Goal: Navigation & Orientation: Find specific page/section

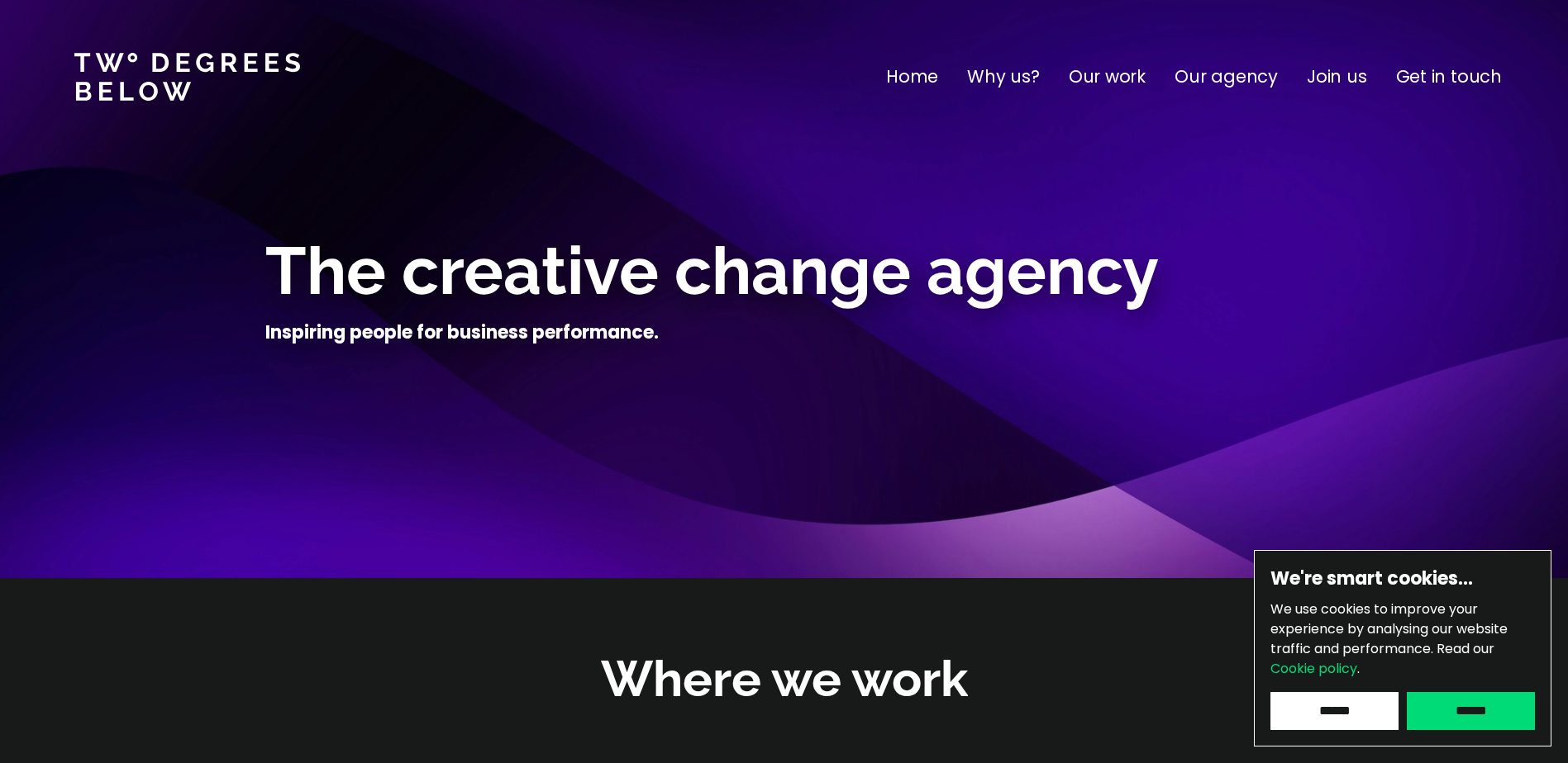
click at [1115, 94] on nav "Home Why us? Our work Our agency Join us Get in touch" at bounding box center [784, 77] width 1568 height 154
click at [1115, 80] on p "Our work" at bounding box center [1108, 77] width 77 height 27
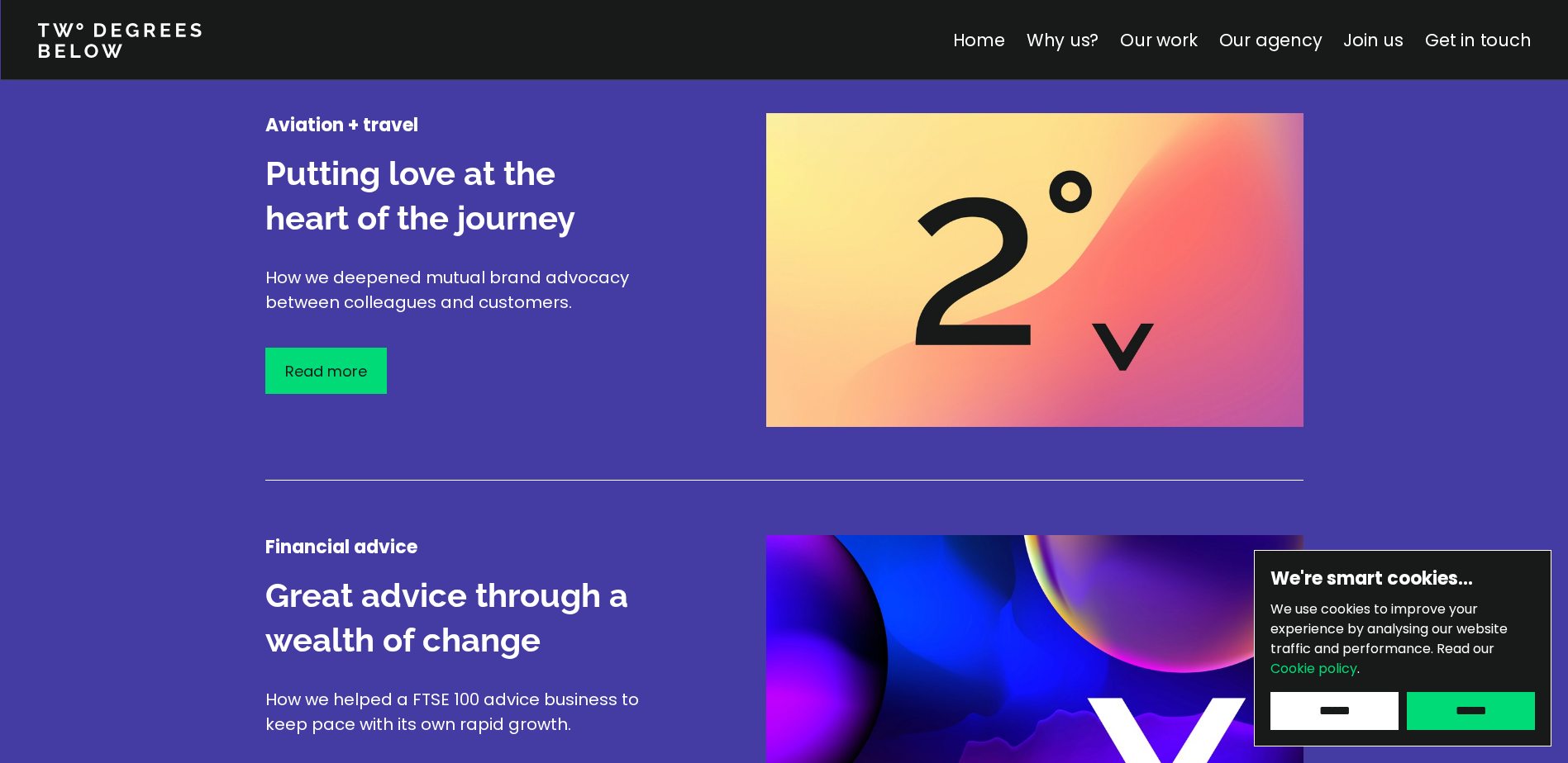
scroll to position [2431, 0]
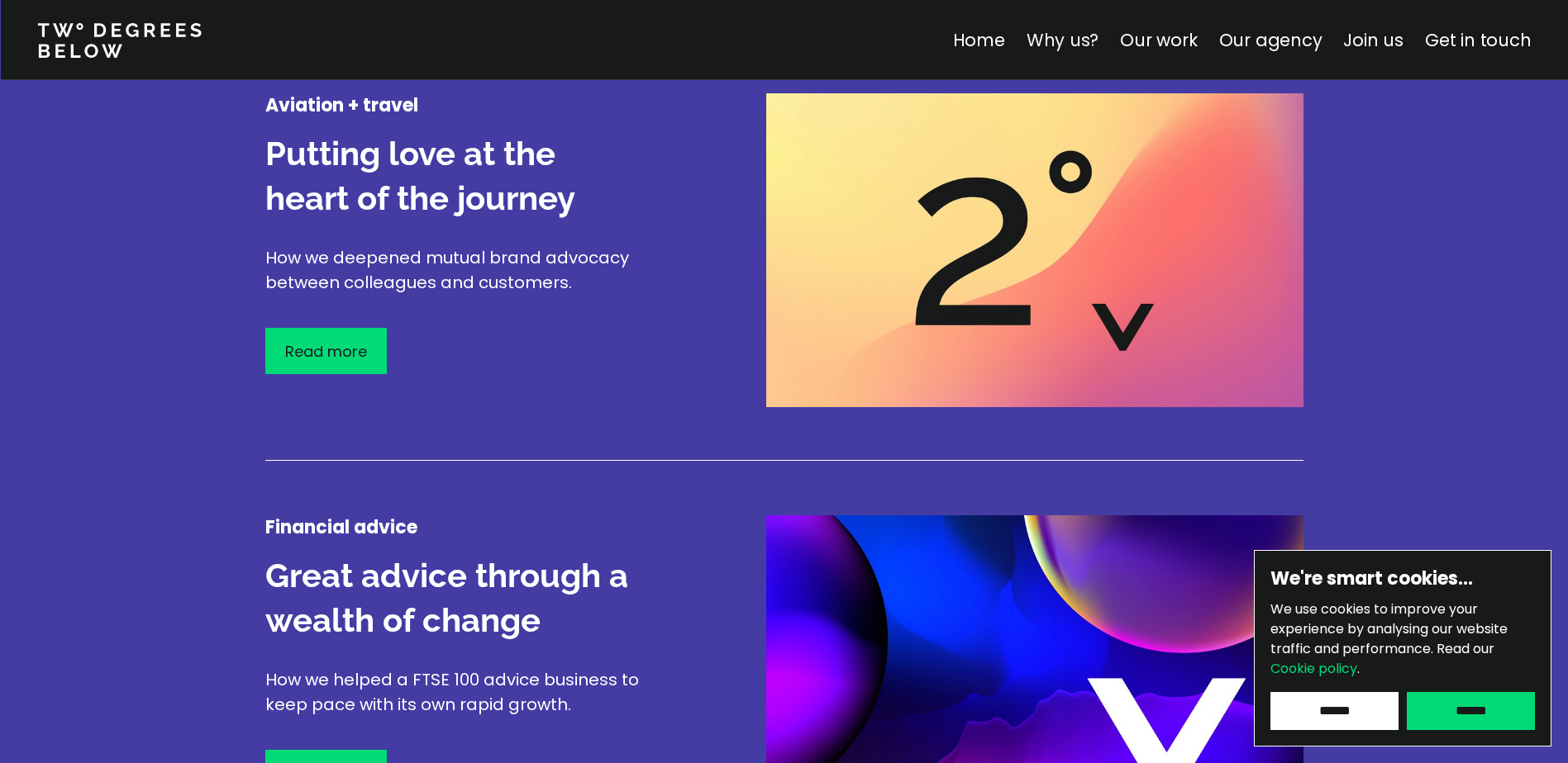
click at [1053, 43] on link "Why us?" at bounding box center [1062, 39] width 73 height 24
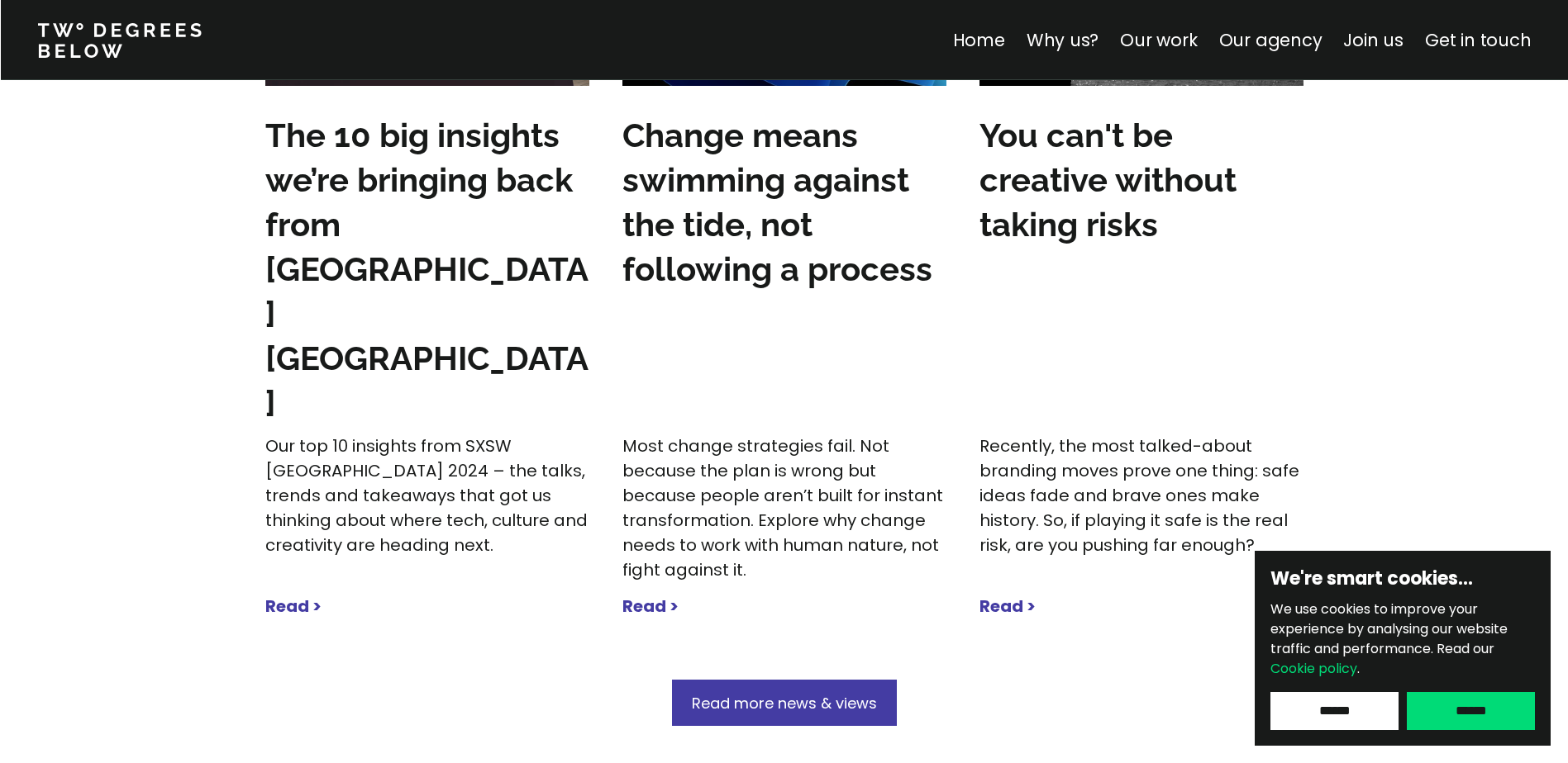
scroll to position [4875, 0]
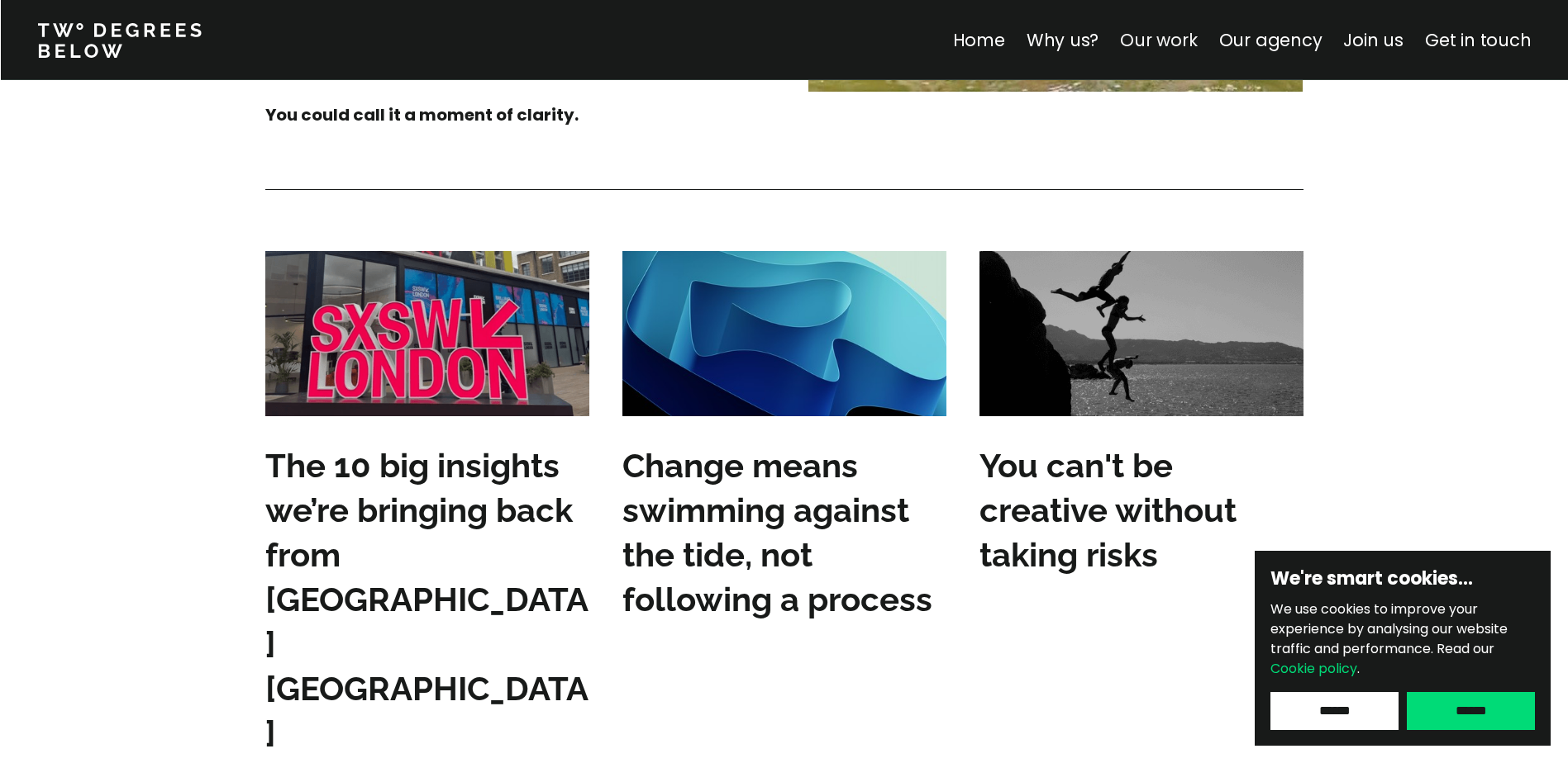
click at [1155, 39] on link "Our work" at bounding box center [1158, 39] width 77 height 24
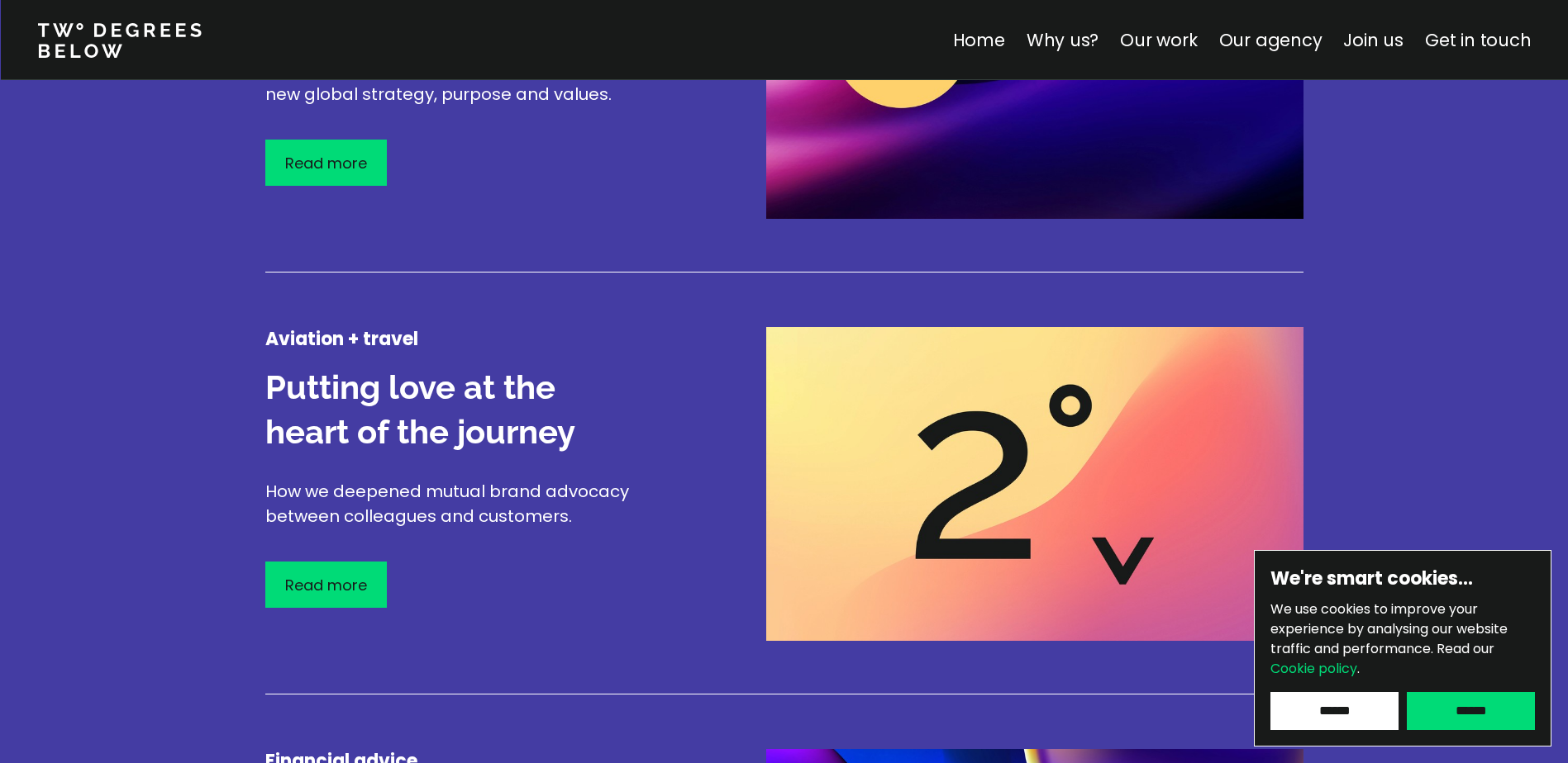
scroll to position [2514, 0]
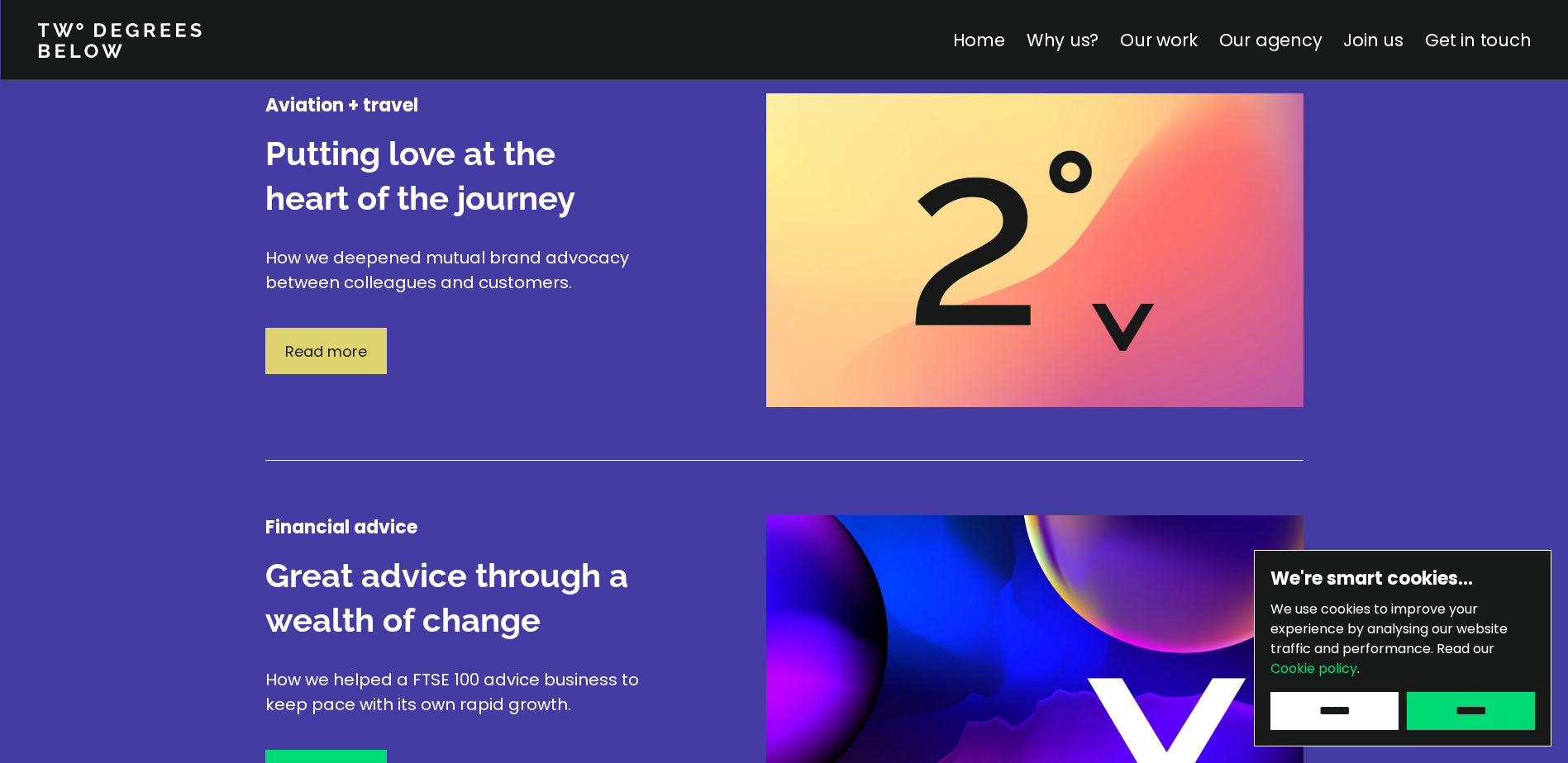
click at [357, 337] on div "Read more" at bounding box center [326, 351] width 121 height 46
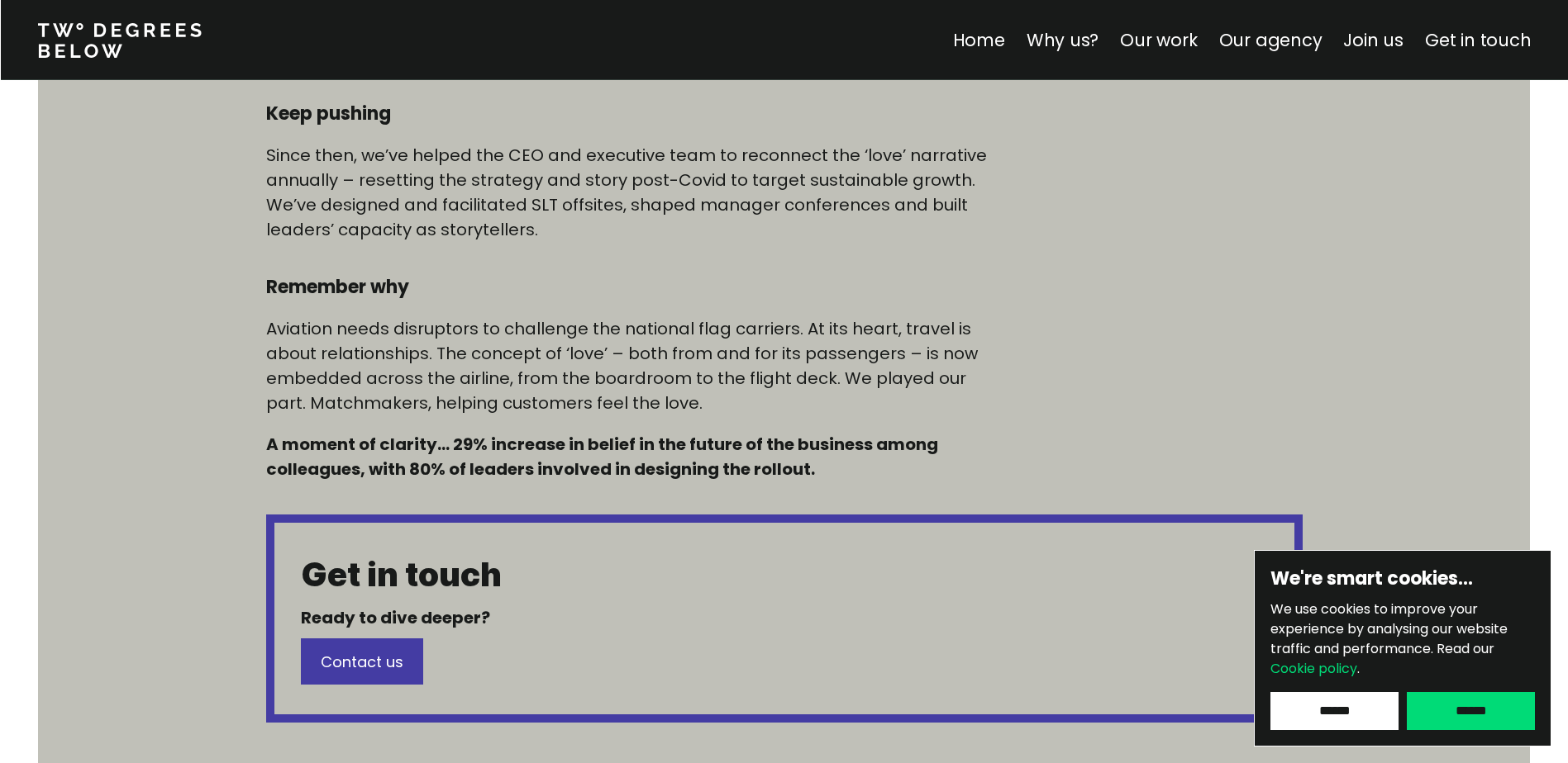
scroll to position [1240, 0]
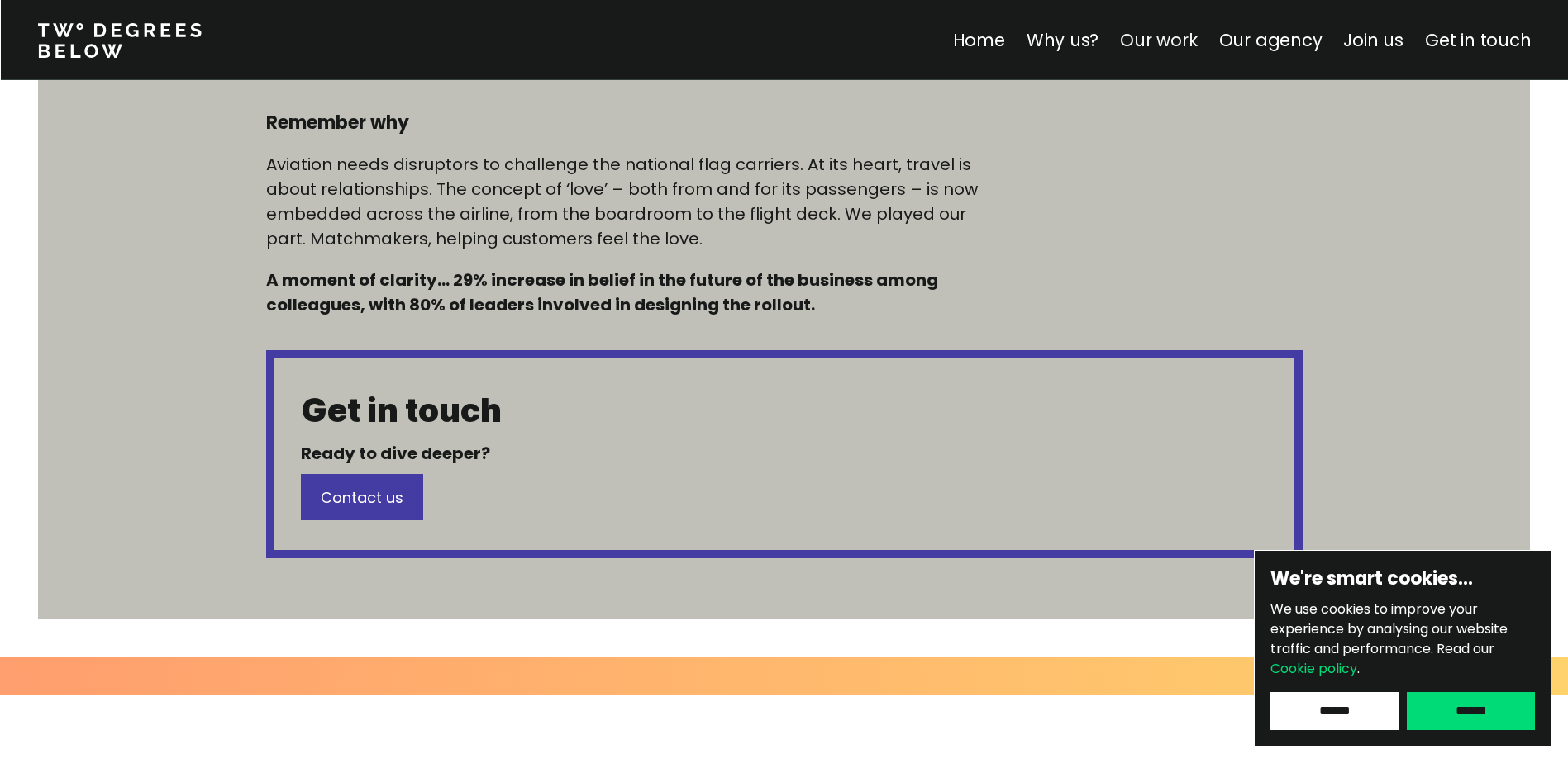
click at [1160, 33] on link "Our work" at bounding box center [1158, 39] width 77 height 24
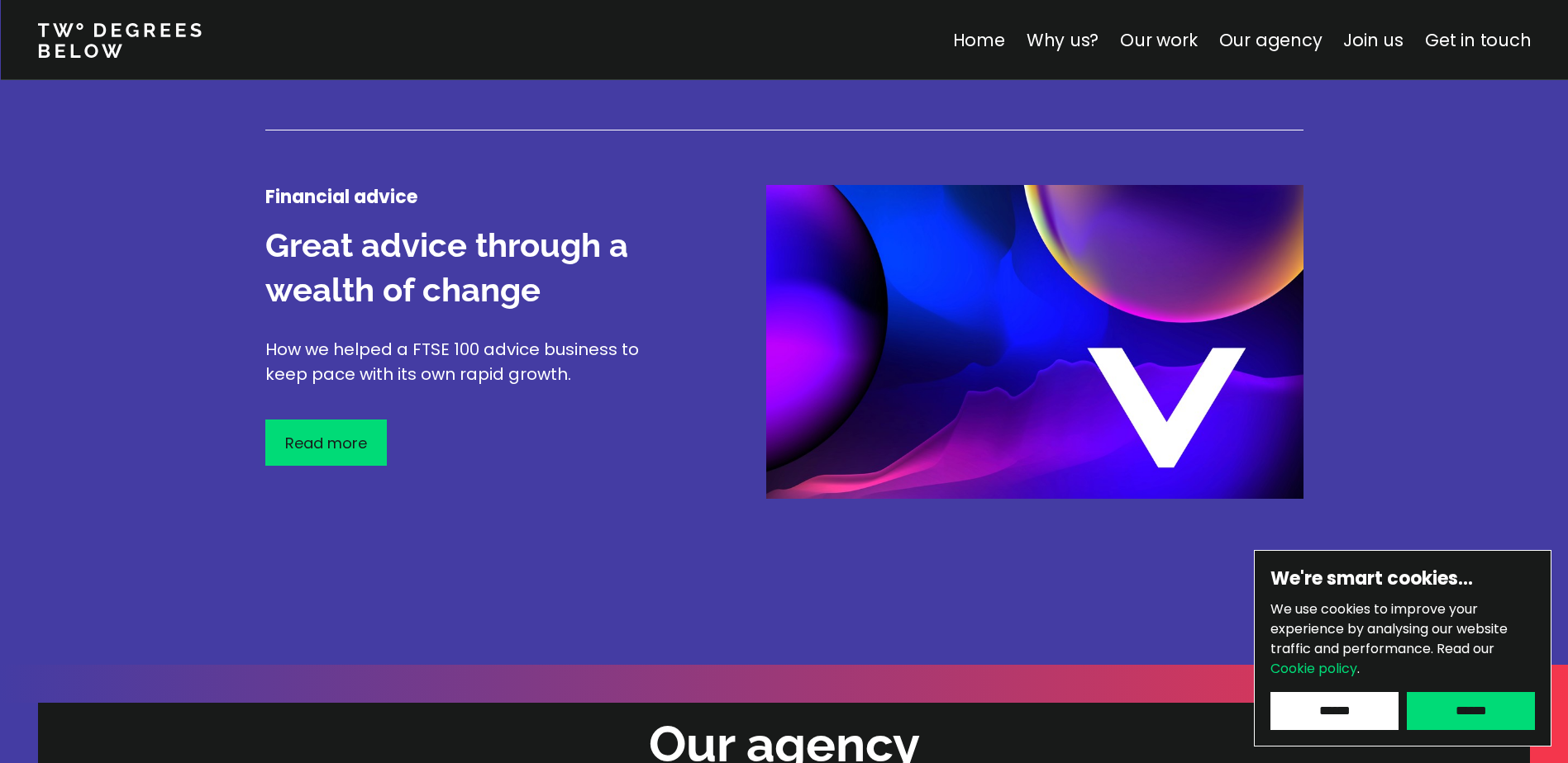
scroll to position [2101, 0]
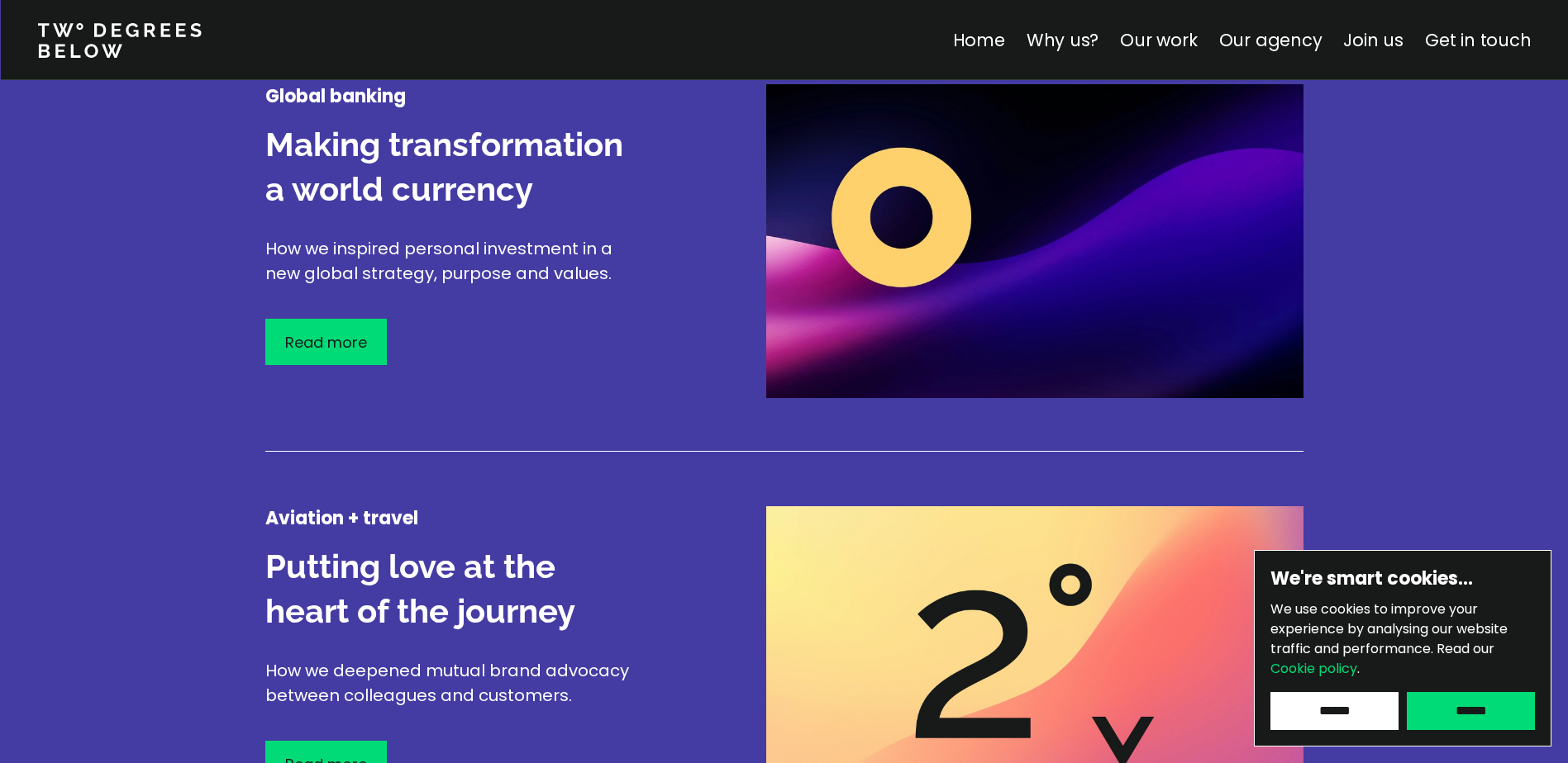
click at [395, 332] on div "Global banking Making transformation a world currency How we inspired personal …" at bounding box center [472, 241] width 413 height 314
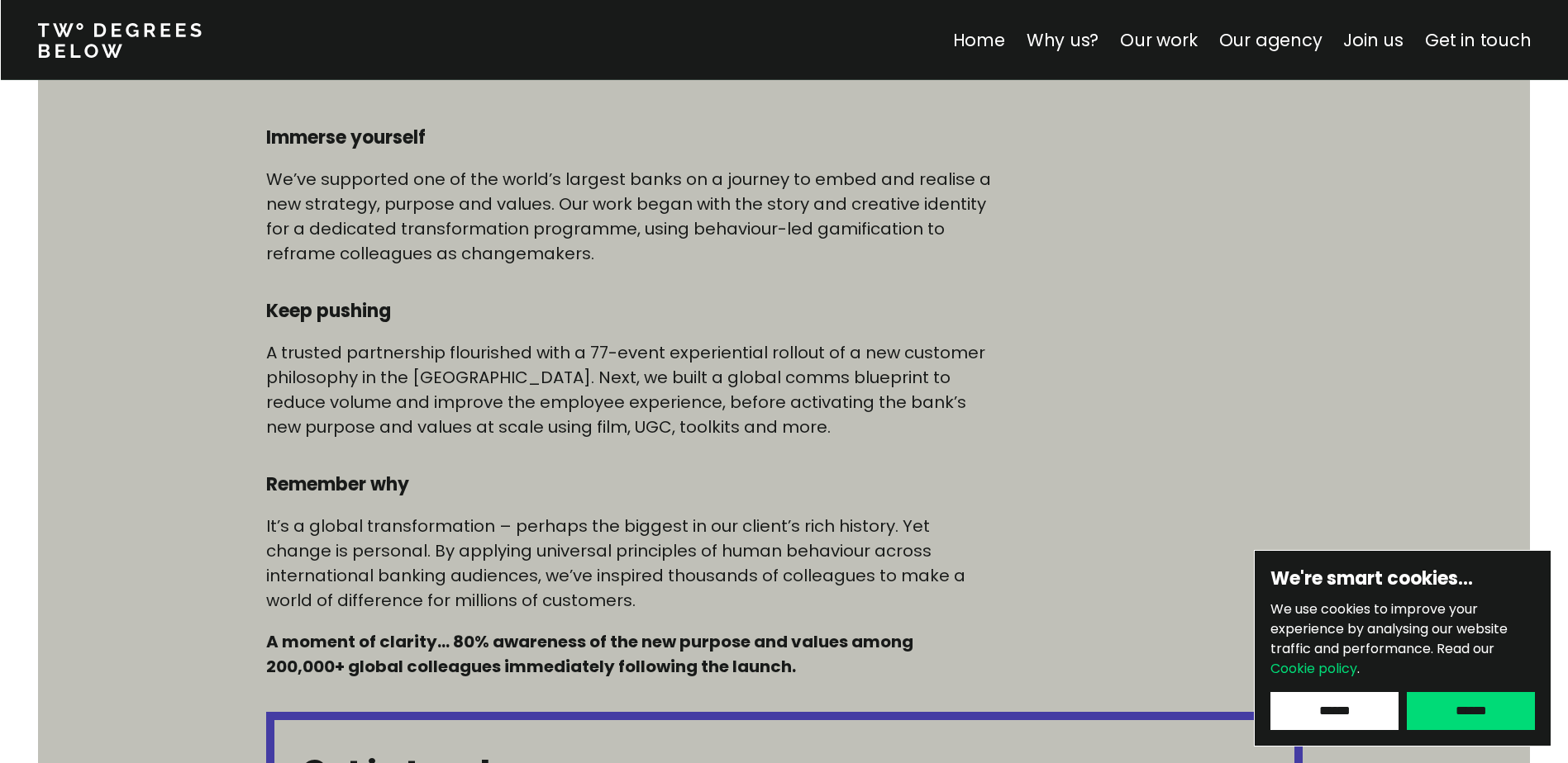
scroll to position [1074, 0]
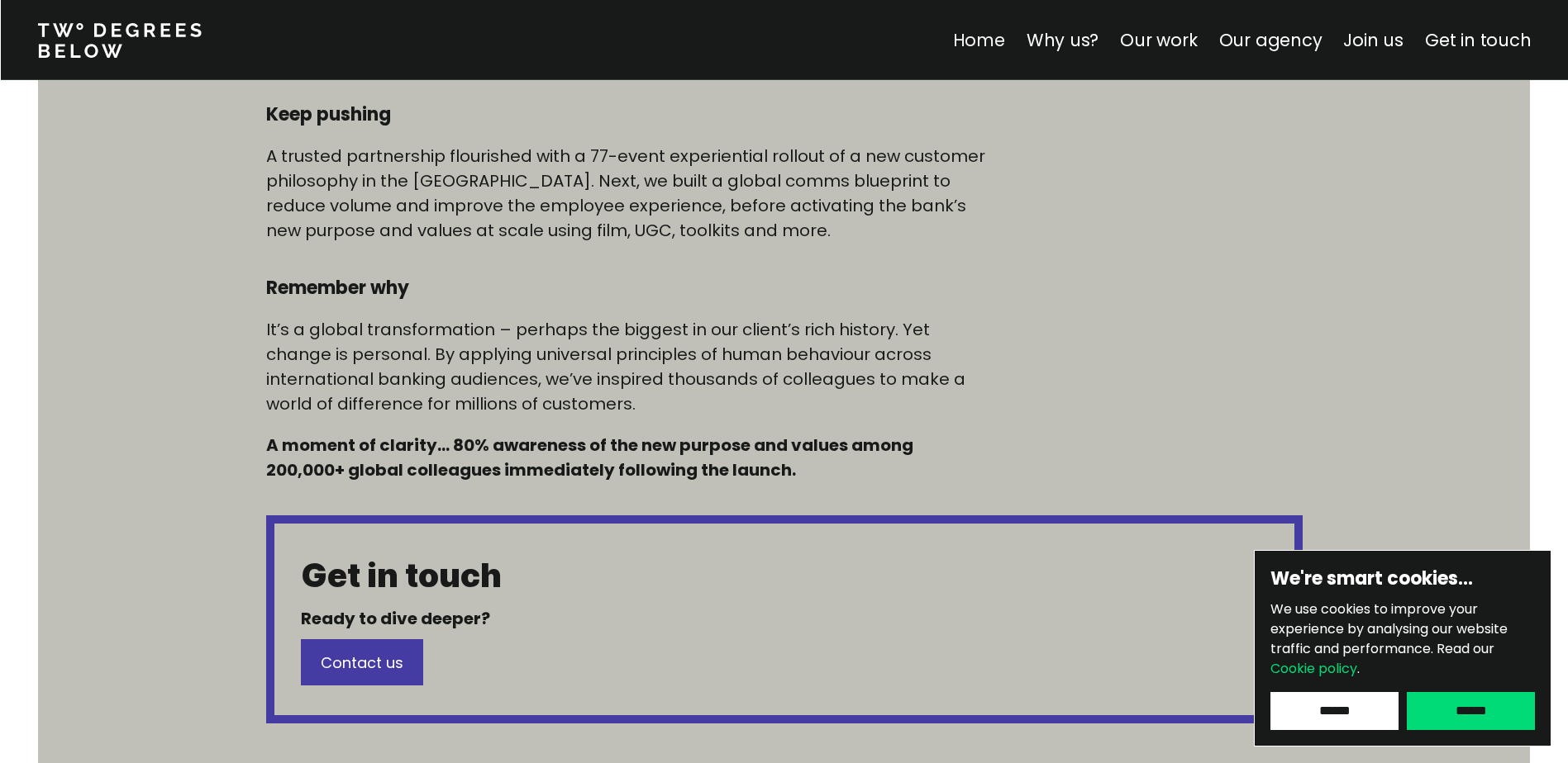
click at [1005, 31] on link "Home" at bounding box center [978, 39] width 52 height 24
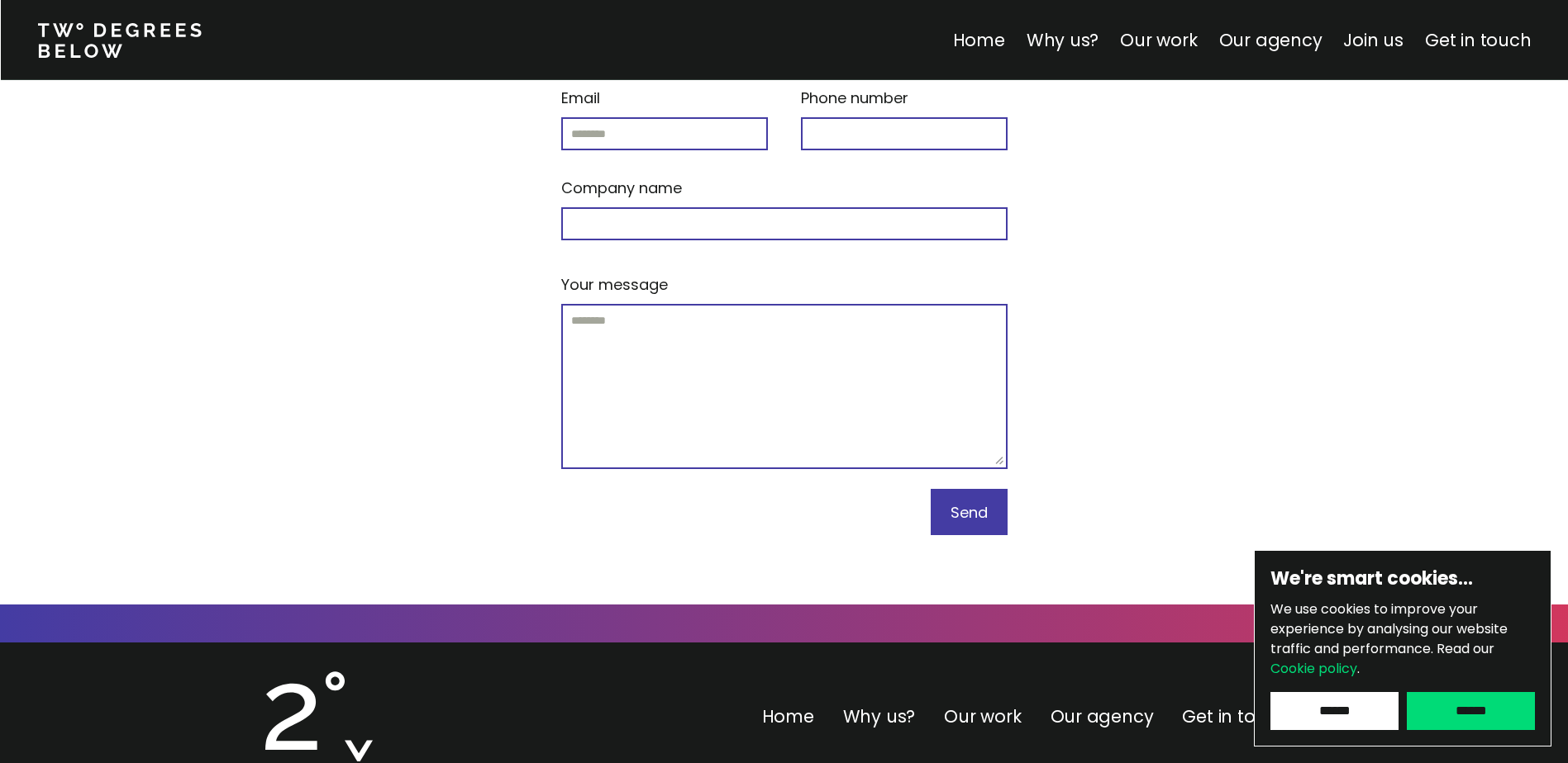
scroll to position [7052, 0]
